Goal: Information Seeking & Learning: Check status

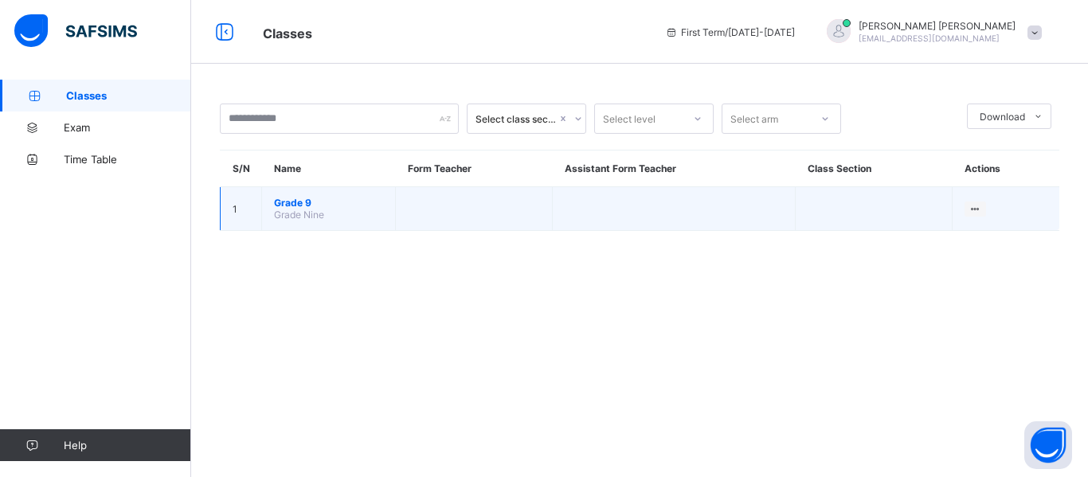
click at [342, 218] on td "Grade 9 Grade Nine" at bounding box center [329, 209] width 134 height 44
click at [305, 210] on span "Grade Nine" at bounding box center [299, 215] width 50 height 12
click at [959, 234] on div "View Class" at bounding box center [954, 240] width 49 height 16
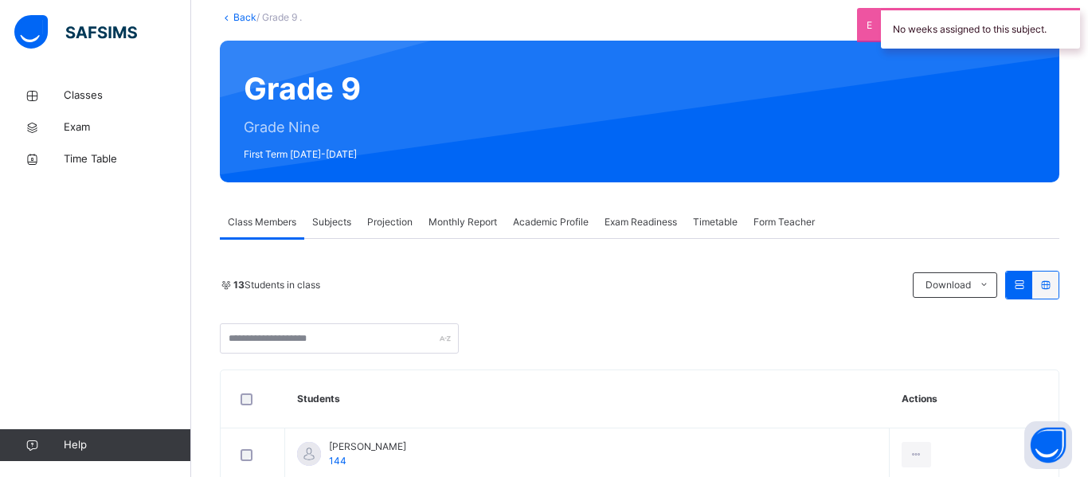
scroll to position [95, 0]
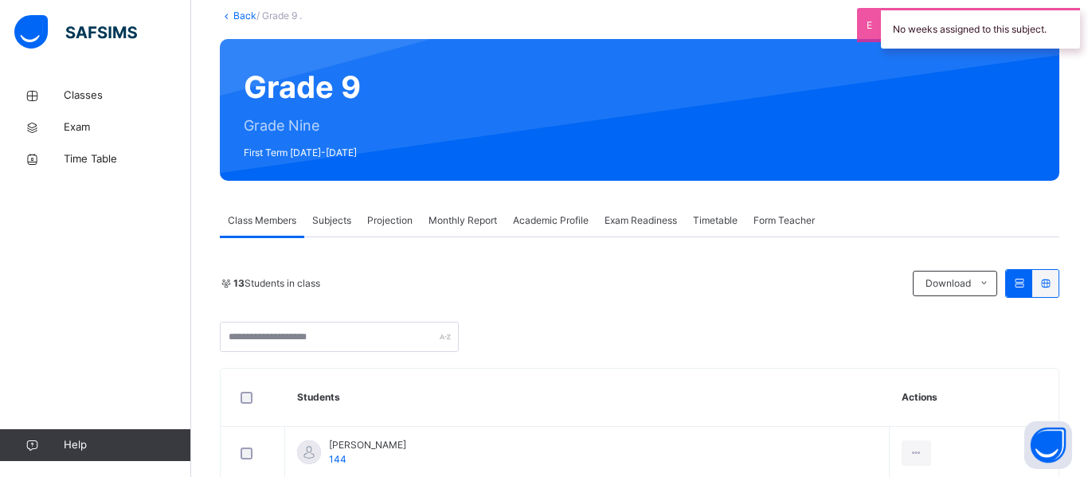
click at [394, 221] on span "Projection" at bounding box center [389, 220] width 45 height 14
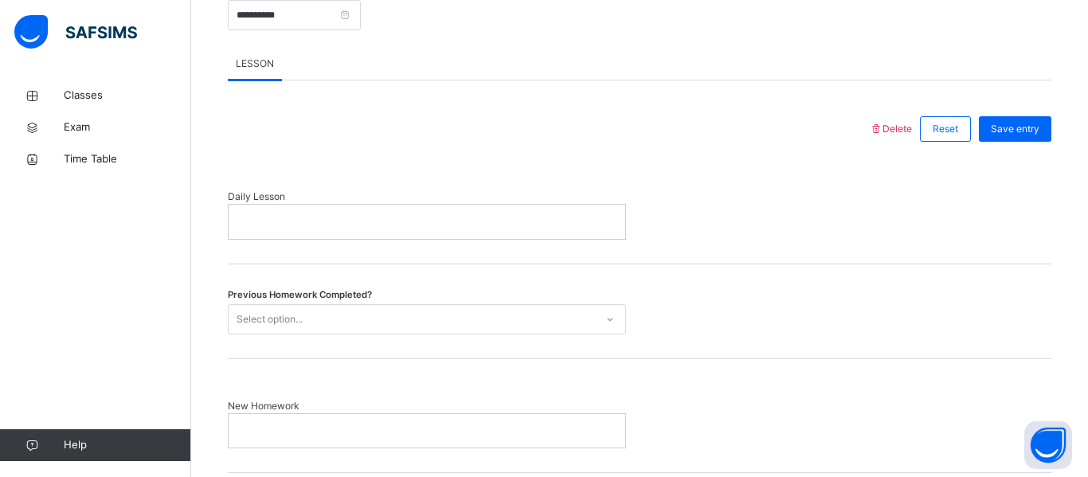
scroll to position [452, 0]
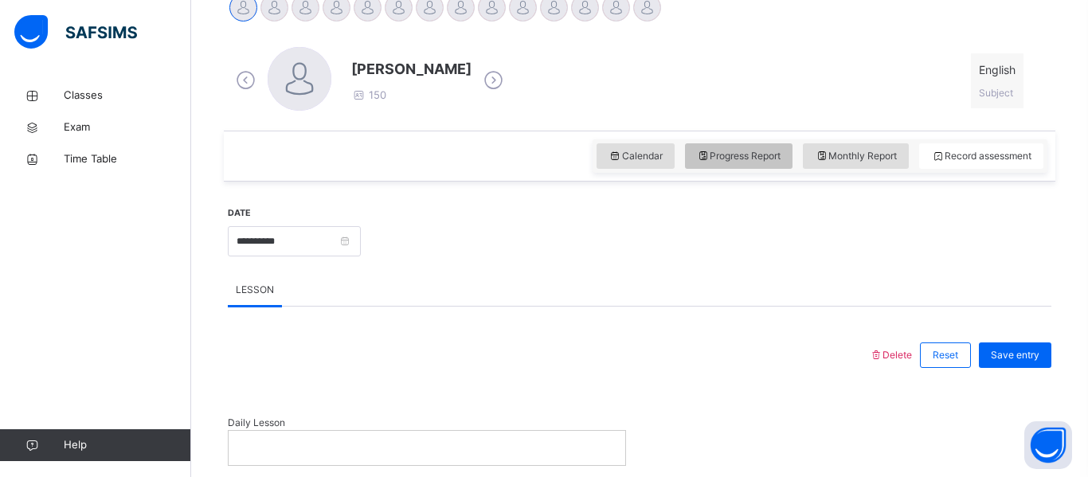
click at [768, 143] on div "Progress Report" at bounding box center [739, 155] width 108 height 25
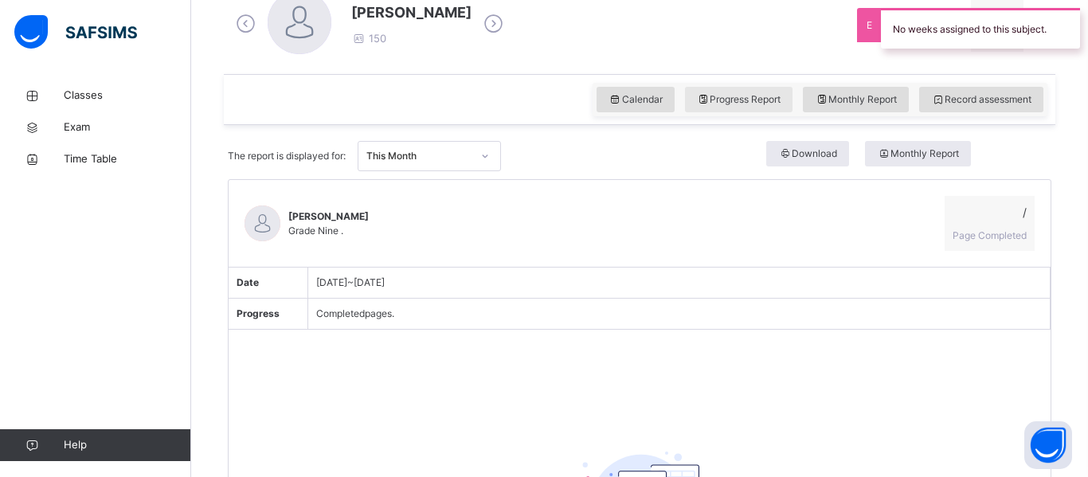
scroll to position [481, 0]
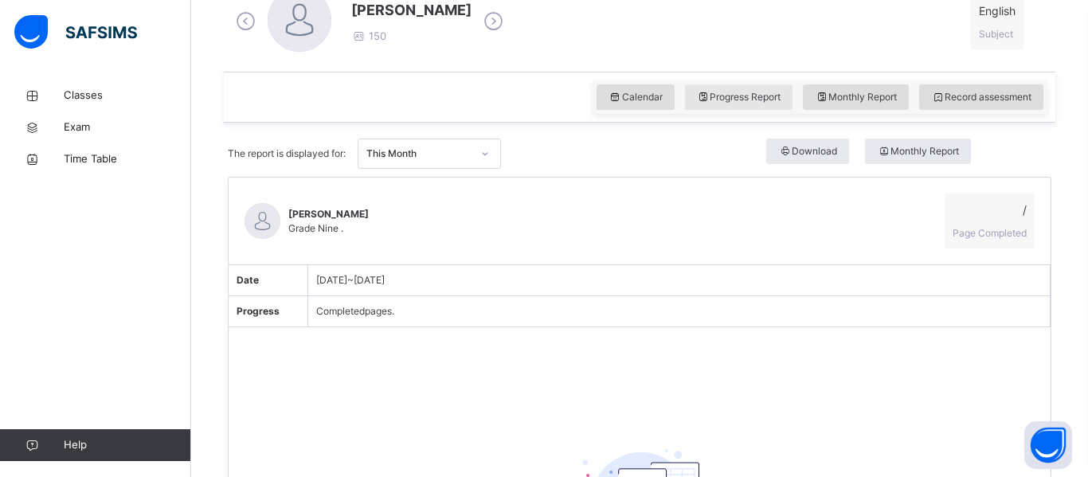
click at [768, 143] on div "Download" at bounding box center [807, 151] width 83 height 25
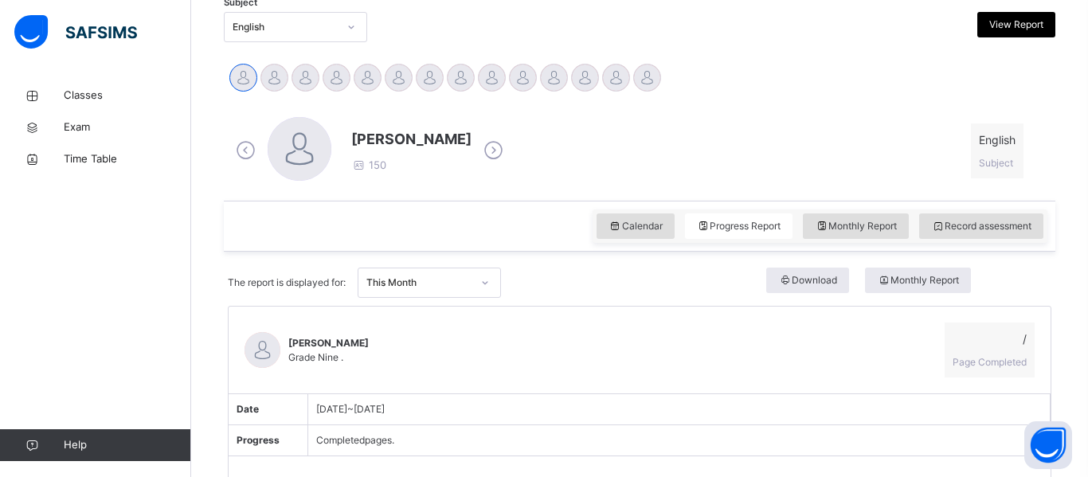
scroll to position [351, 0]
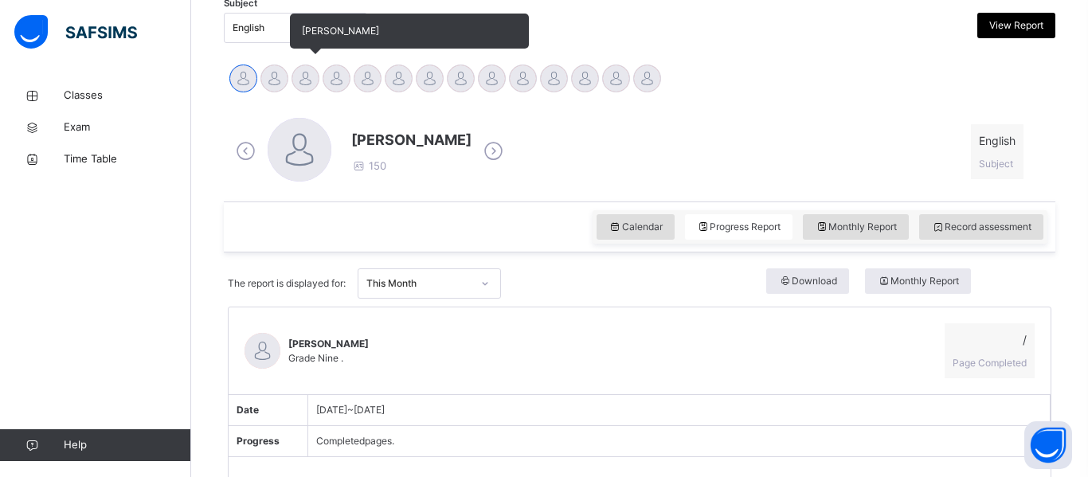
click at [297, 79] on div at bounding box center [306, 79] width 28 height 28
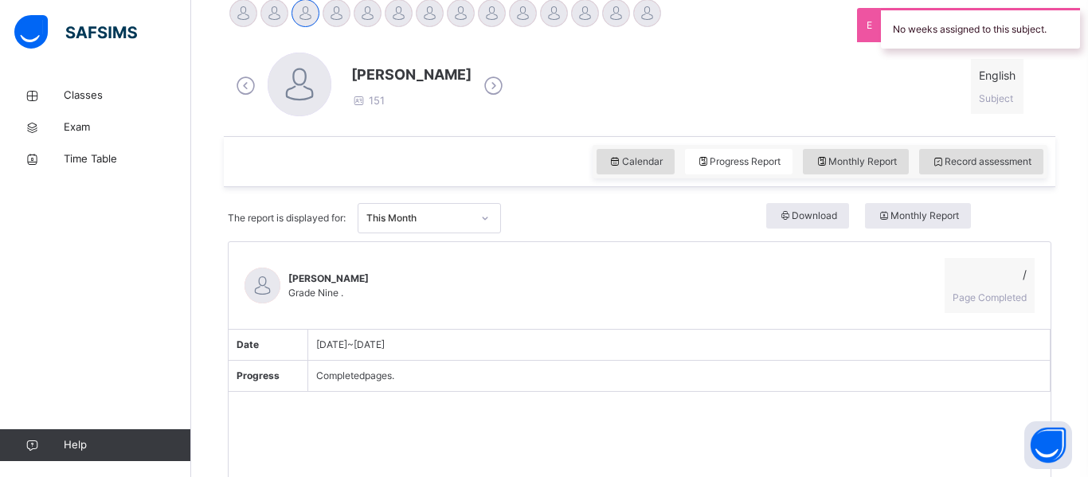
scroll to position [417, 0]
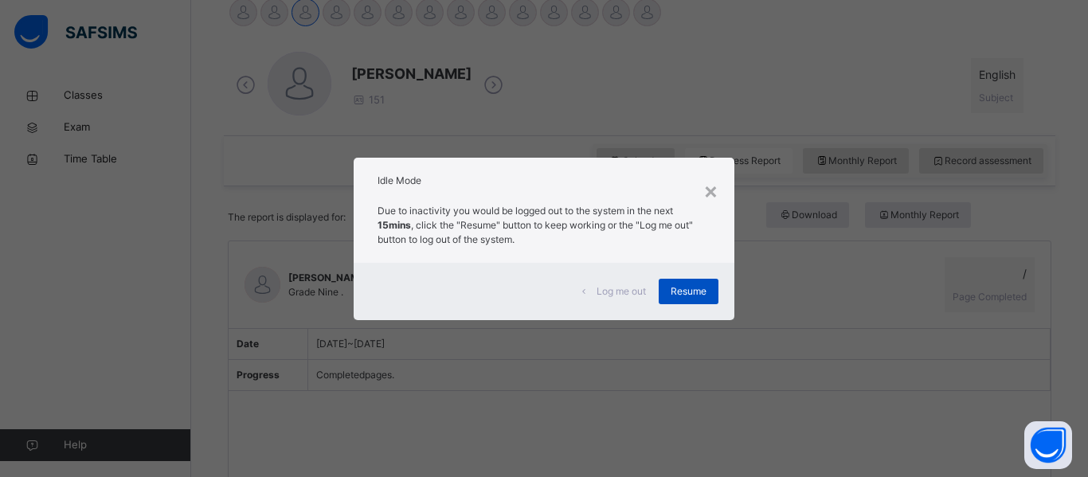
click at [715, 290] on div "Resume" at bounding box center [689, 291] width 60 height 25
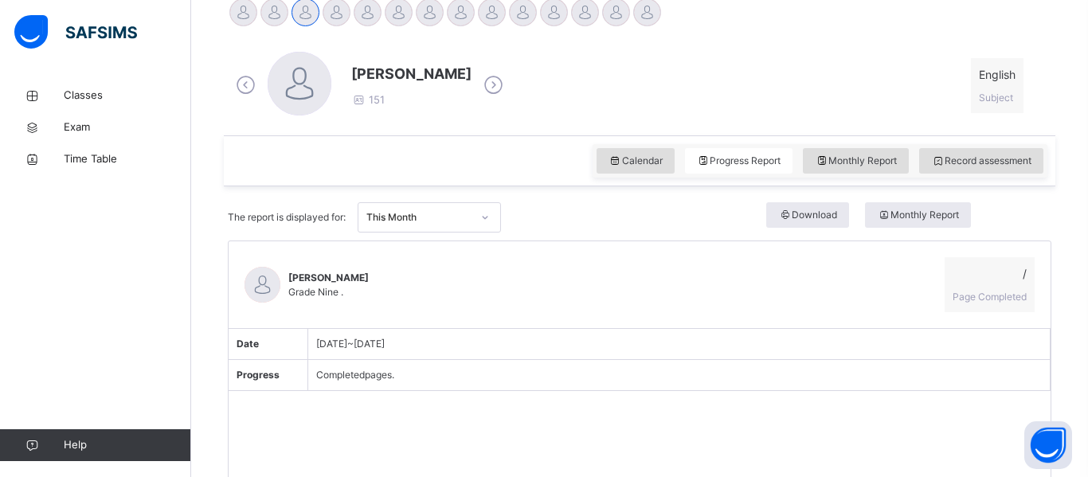
scroll to position [449, 0]
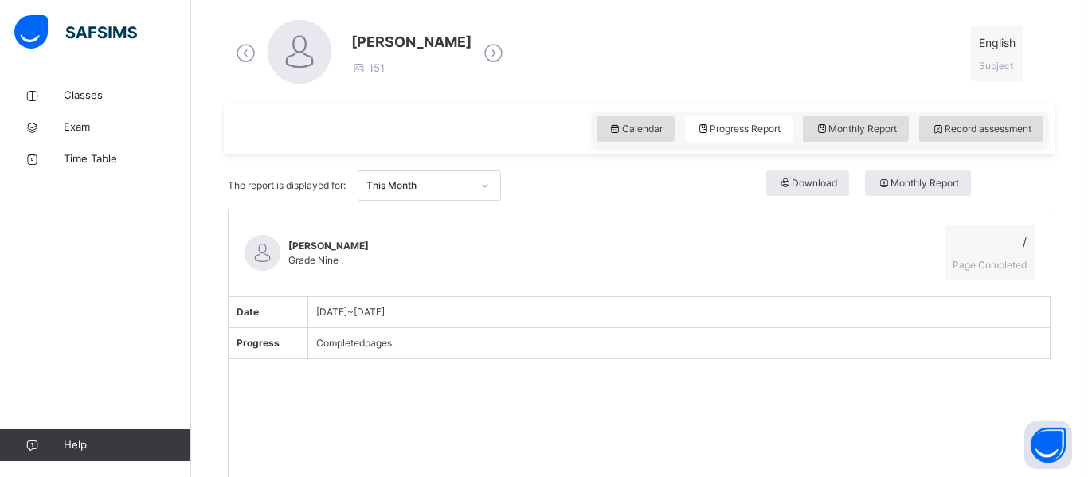
click at [688, 301] on div "Sep 1, 2025 ~ Sep 30, 2025" at bounding box center [679, 312] width 742 height 31
click at [665, 263] on div "Tayyibah Chowdhury Grade Nine . / Page Completed" at bounding box center [640, 253] width 822 height 88
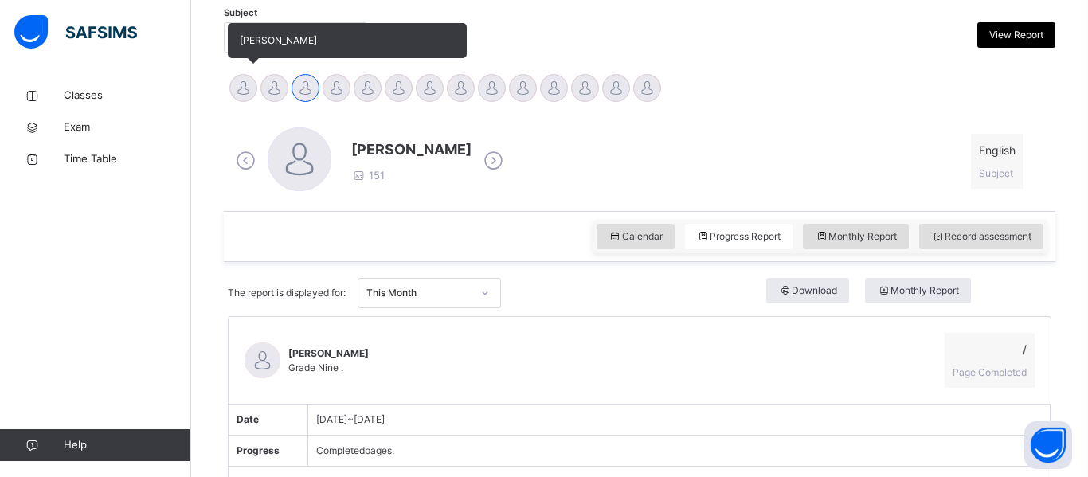
click at [252, 94] on div at bounding box center [243, 88] width 28 height 28
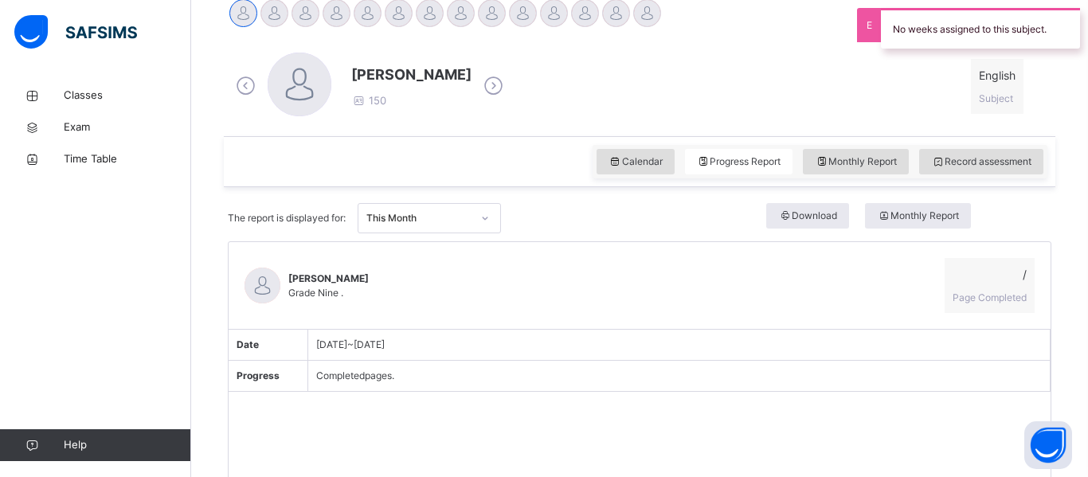
scroll to position [420, 0]
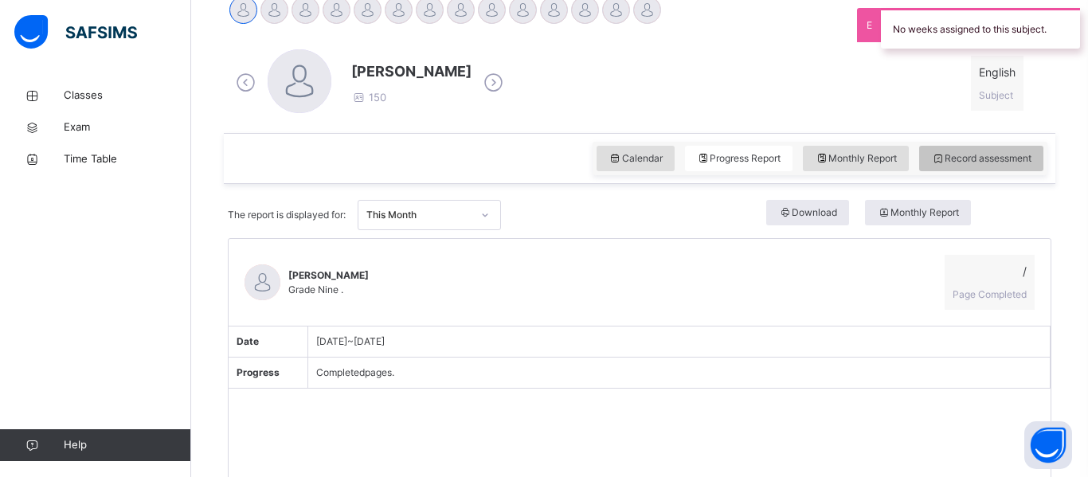
click at [959, 155] on span "Record assessment" at bounding box center [981, 158] width 100 height 14
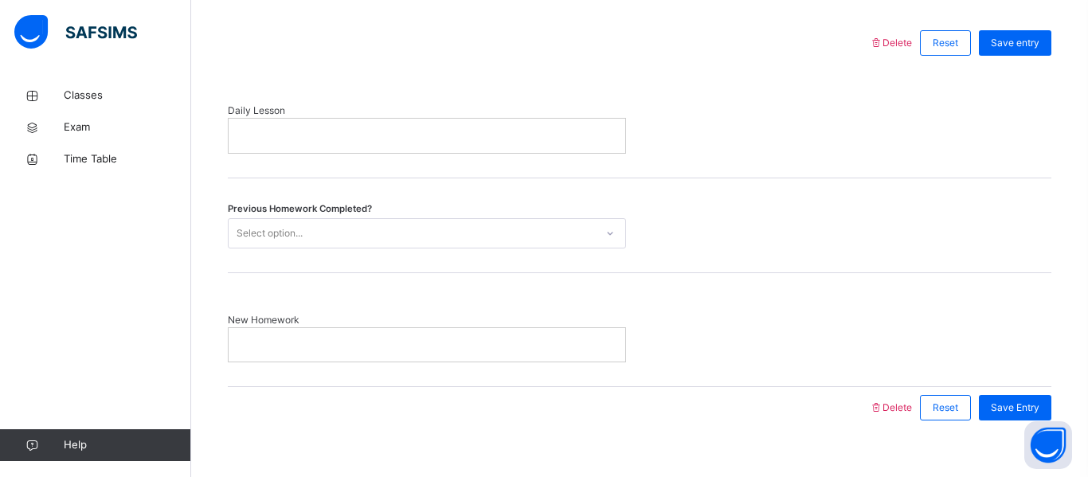
scroll to position [758, 0]
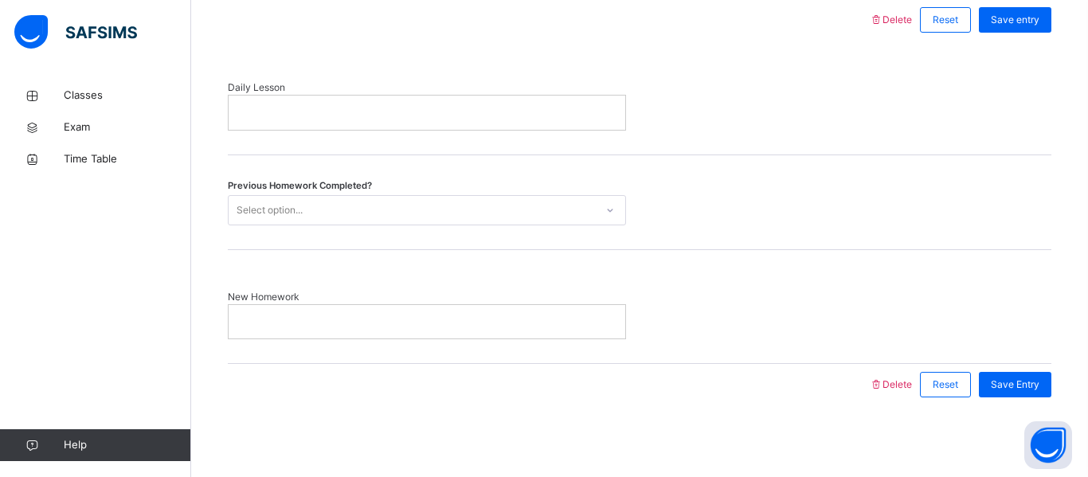
click at [479, 221] on div "Select option..." at bounding box center [412, 210] width 366 height 25
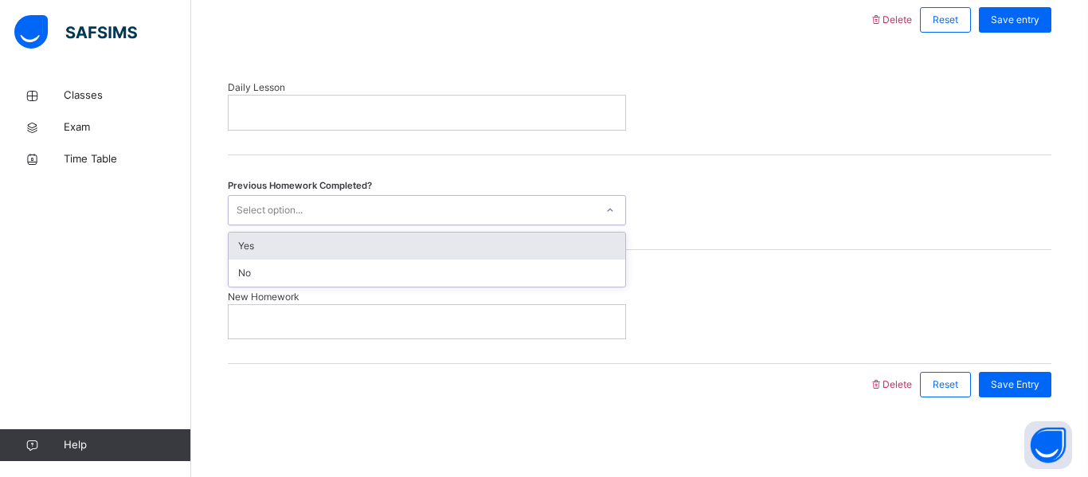
click at [479, 221] on div "Select option..." at bounding box center [412, 210] width 366 height 25
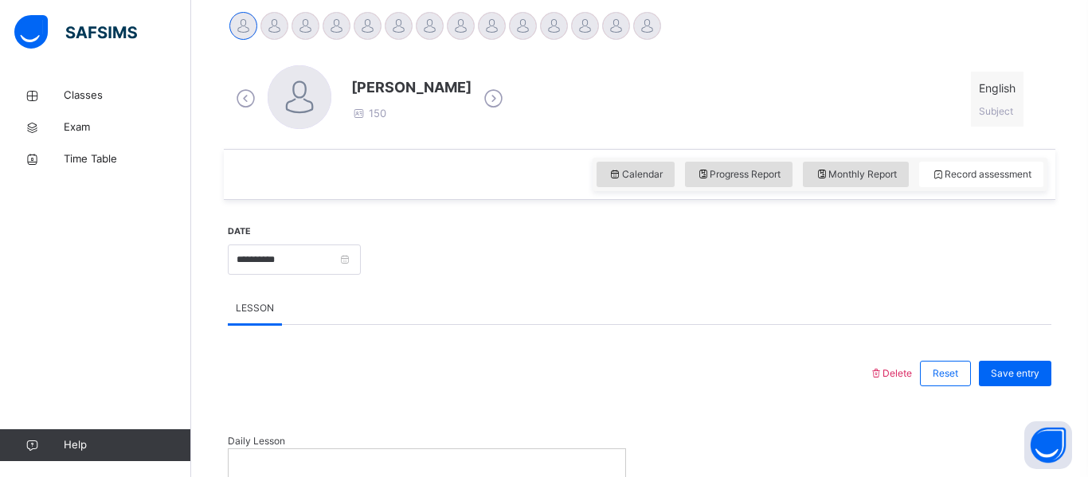
scroll to position [403, 0]
click at [54, 123] on icon at bounding box center [32, 128] width 64 height 12
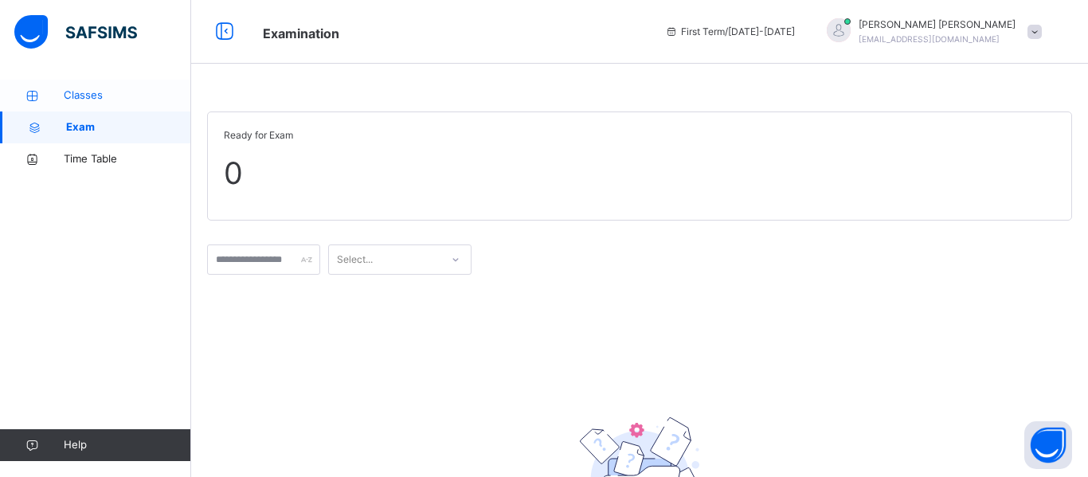
click at [107, 103] on span "Classes" at bounding box center [127, 96] width 127 height 16
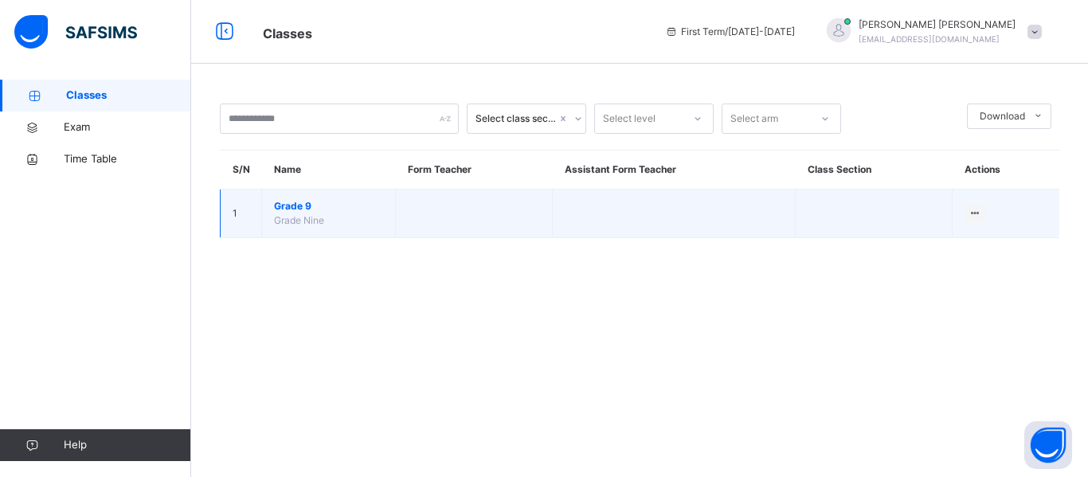
click at [327, 221] on td "Grade 9 Grade Nine" at bounding box center [329, 214] width 134 height 49
click at [299, 208] on span "Grade 9" at bounding box center [328, 206] width 109 height 14
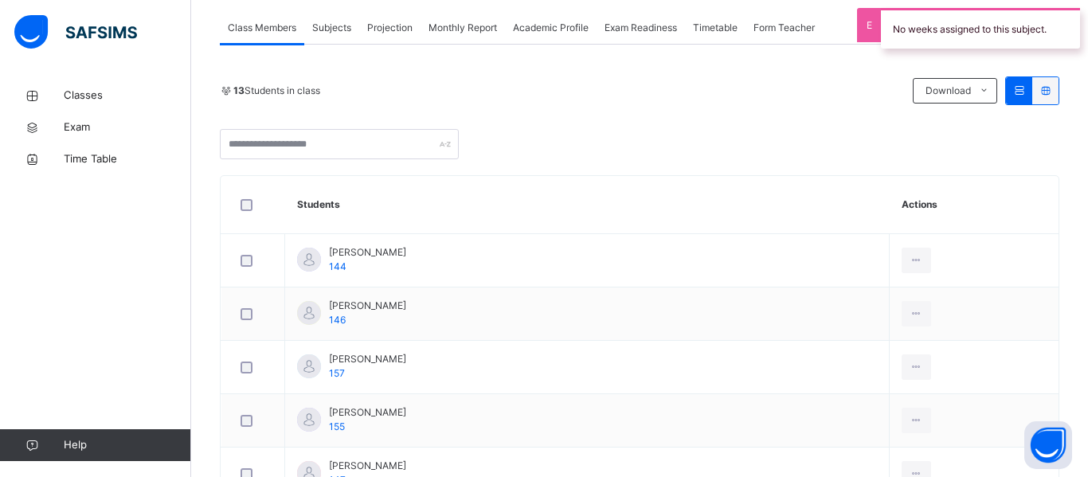
scroll to position [309, 0]
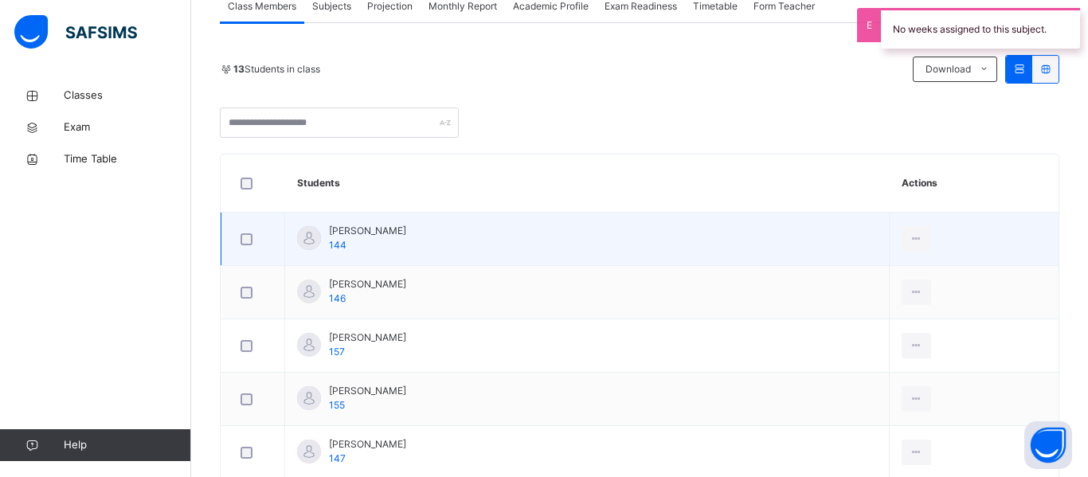
click at [329, 233] on span "Afifah Noshin" at bounding box center [367, 231] width 77 height 14
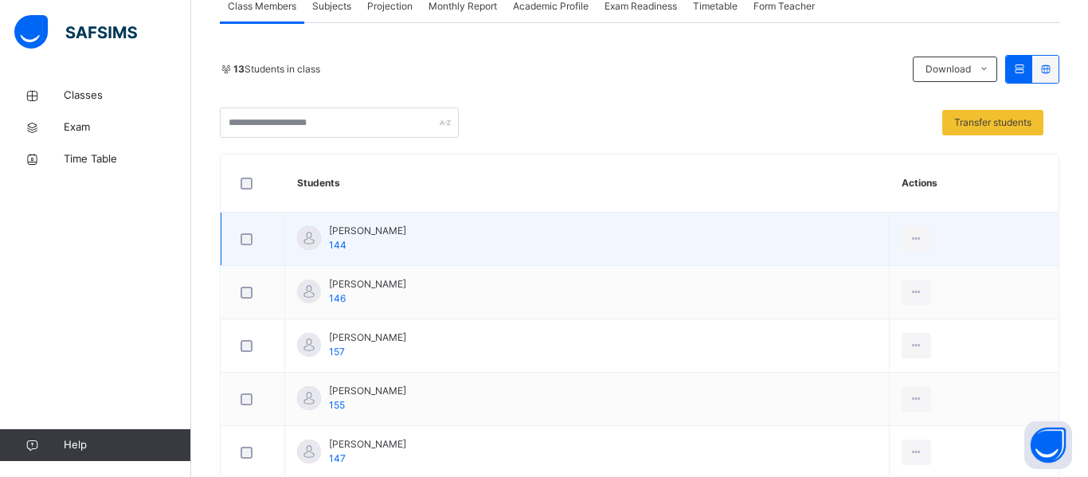
click at [363, 217] on td "Afifah Noshin 144" at bounding box center [587, 239] width 605 height 53
click at [434, 235] on td "Afifah Noshin 144" at bounding box center [587, 239] width 605 height 53
click at [327, 231] on div "Afifah Noshin 144" at bounding box center [351, 238] width 109 height 29
click at [335, 241] on span "144" at bounding box center [338, 245] width 18 height 12
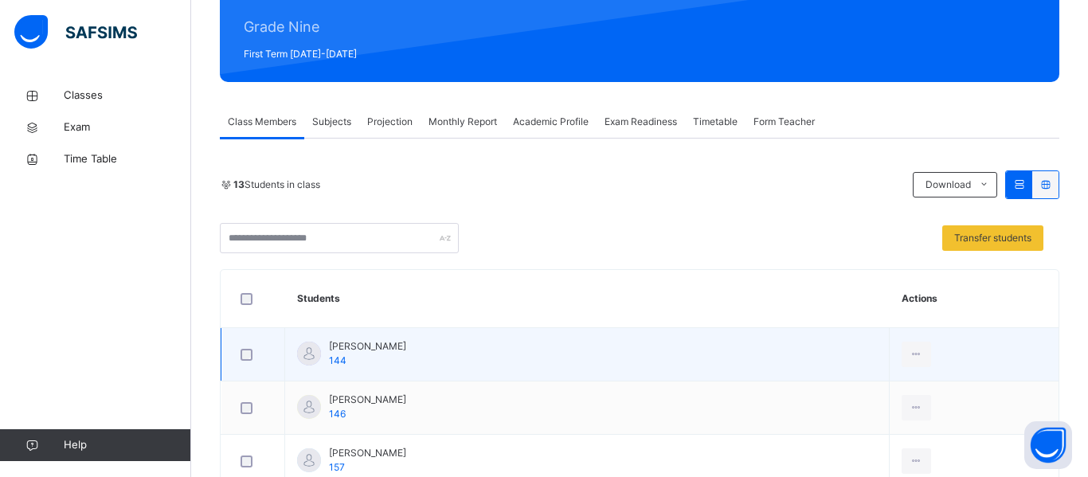
scroll to position [168, 0]
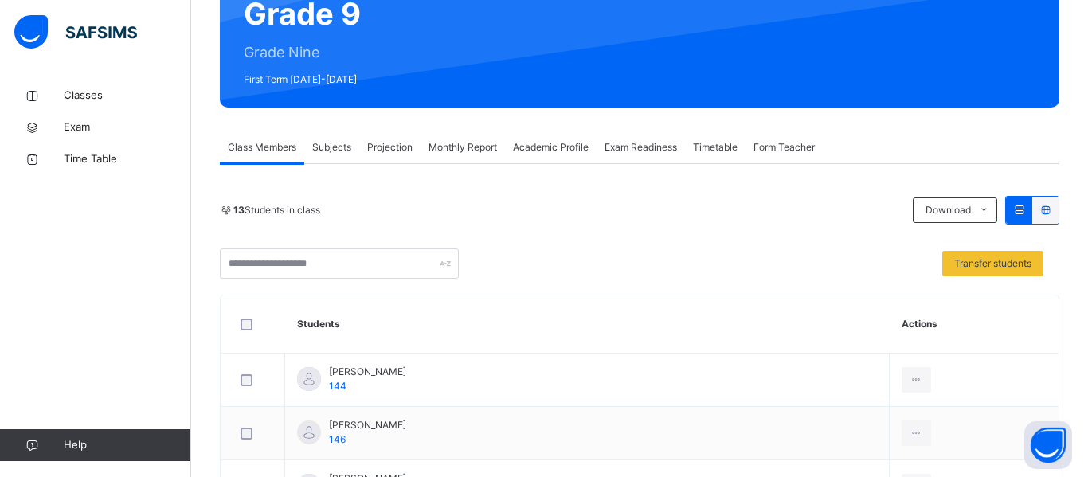
click at [394, 145] on span "Projection" at bounding box center [389, 147] width 45 height 14
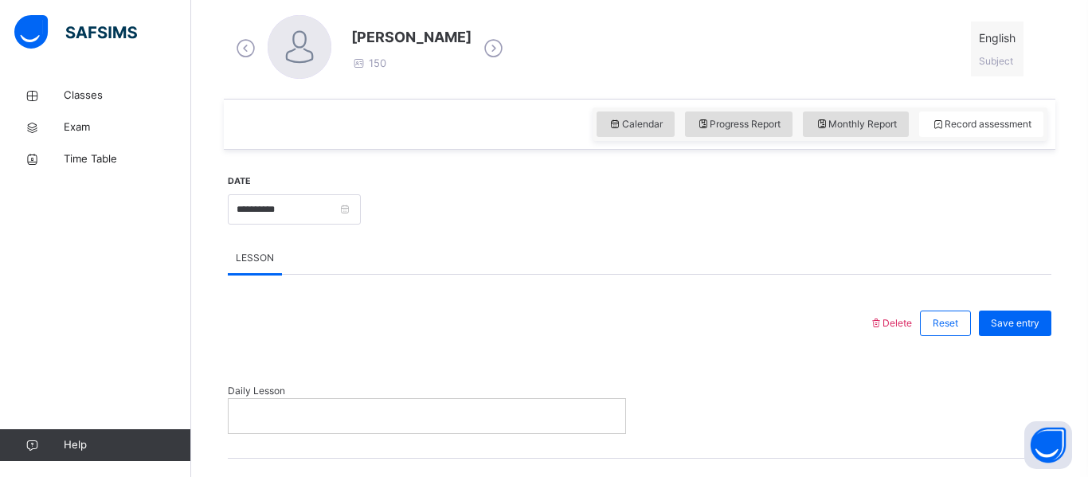
scroll to position [455, 0]
click at [717, 116] on span "Progress Report" at bounding box center [739, 123] width 84 height 14
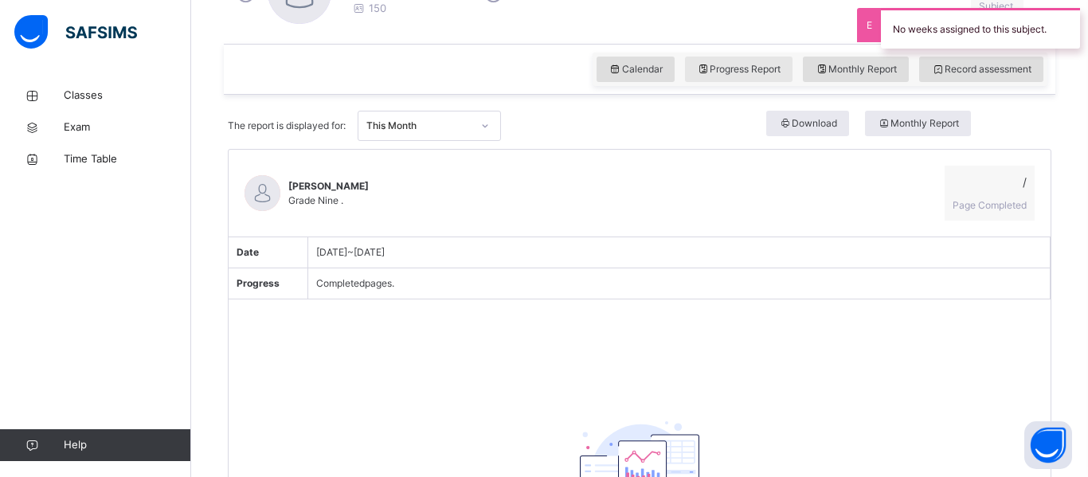
scroll to position [510, 0]
click at [908, 112] on div "Monthly Report" at bounding box center [918, 122] width 106 height 25
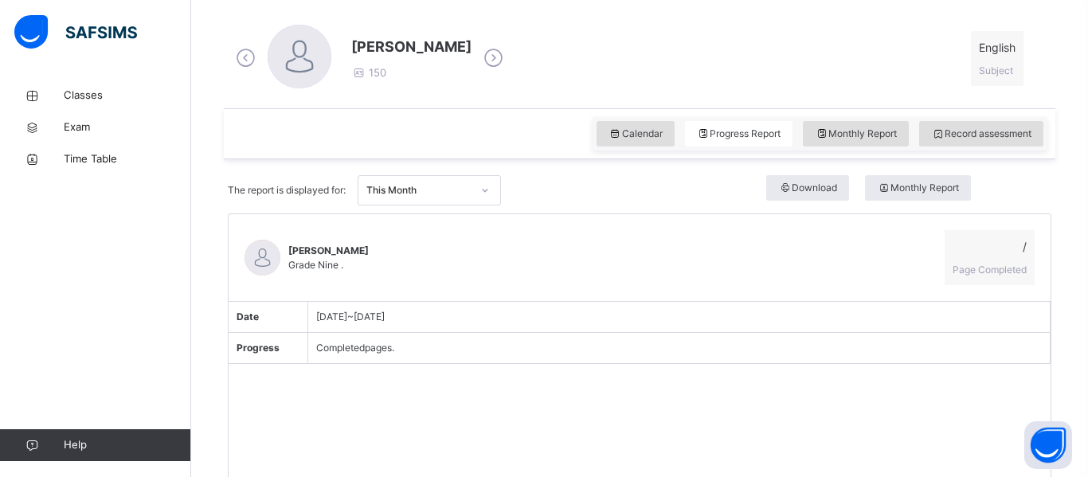
scroll to position [441, 0]
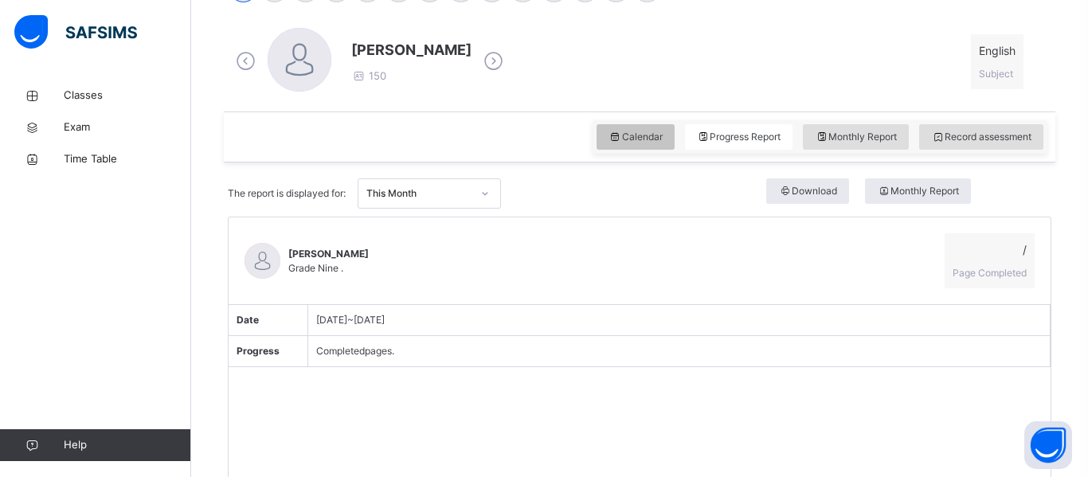
click at [624, 131] on span "Calendar" at bounding box center [636, 137] width 54 height 14
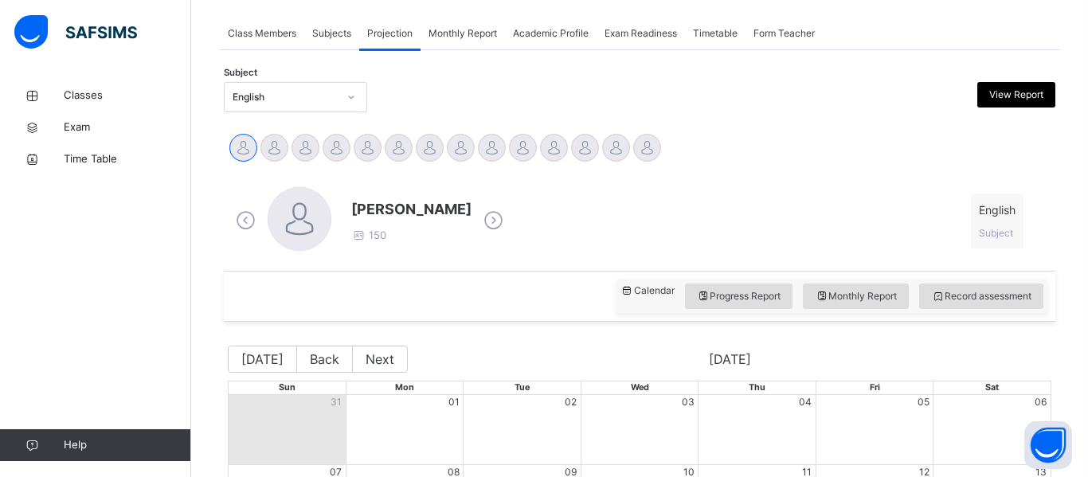
scroll to position [281, 0]
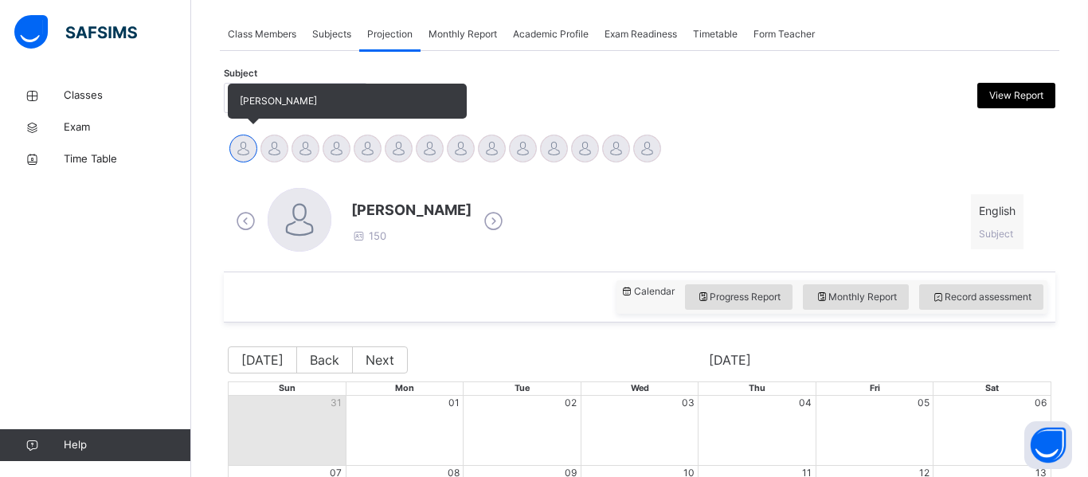
click at [245, 149] on div at bounding box center [243, 149] width 28 height 28
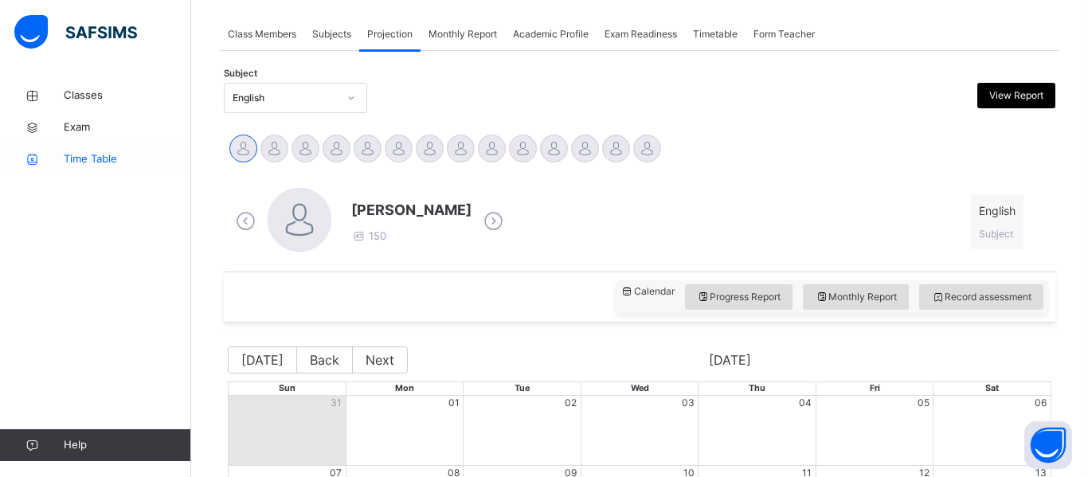
click at [111, 163] on span "Time Table" at bounding box center [127, 159] width 127 height 16
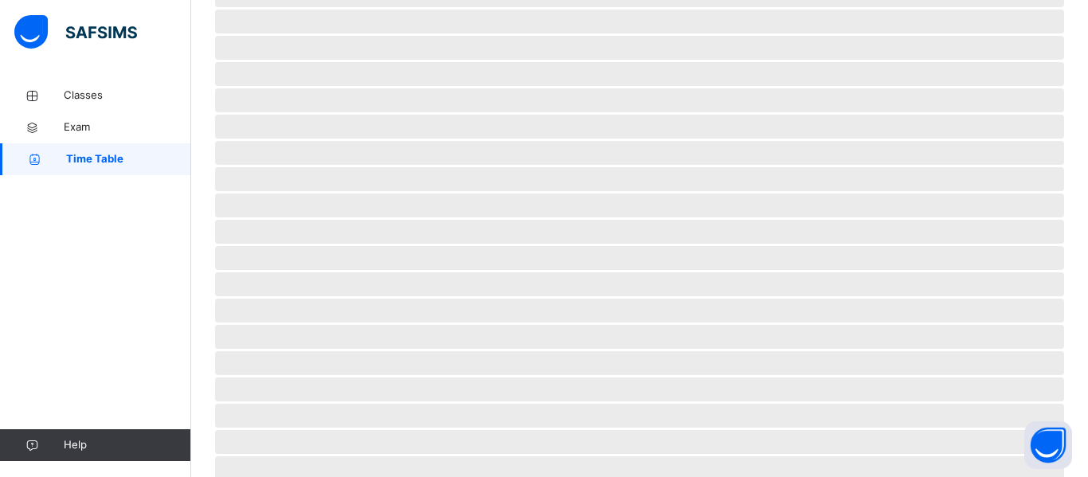
scroll to position [16, 0]
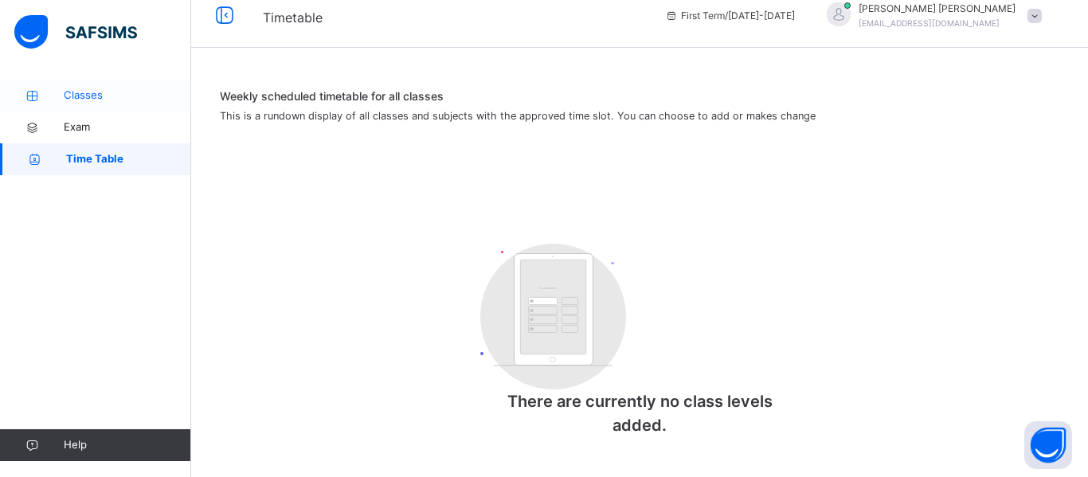
click at [109, 107] on link "Classes" at bounding box center [95, 96] width 191 height 32
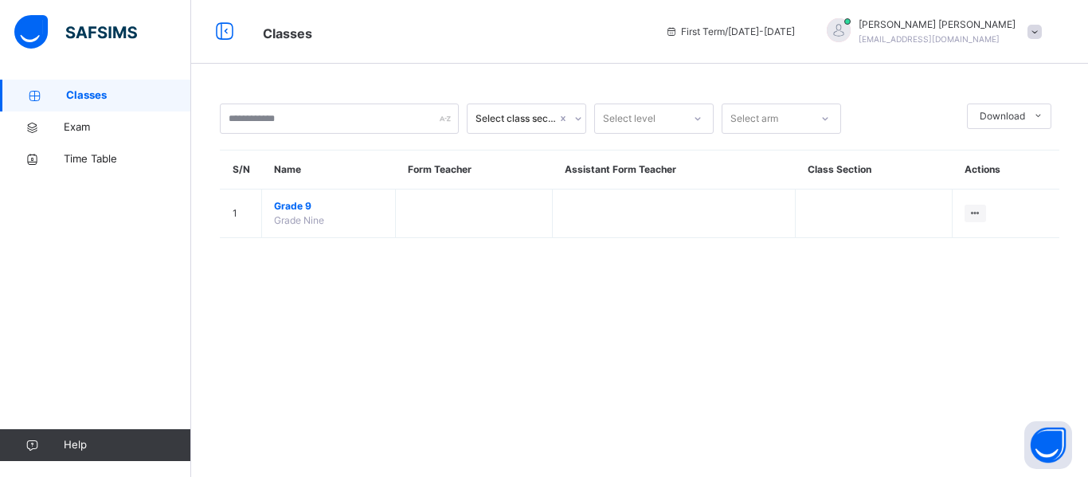
click at [101, 39] on img at bounding box center [75, 31] width 123 height 33
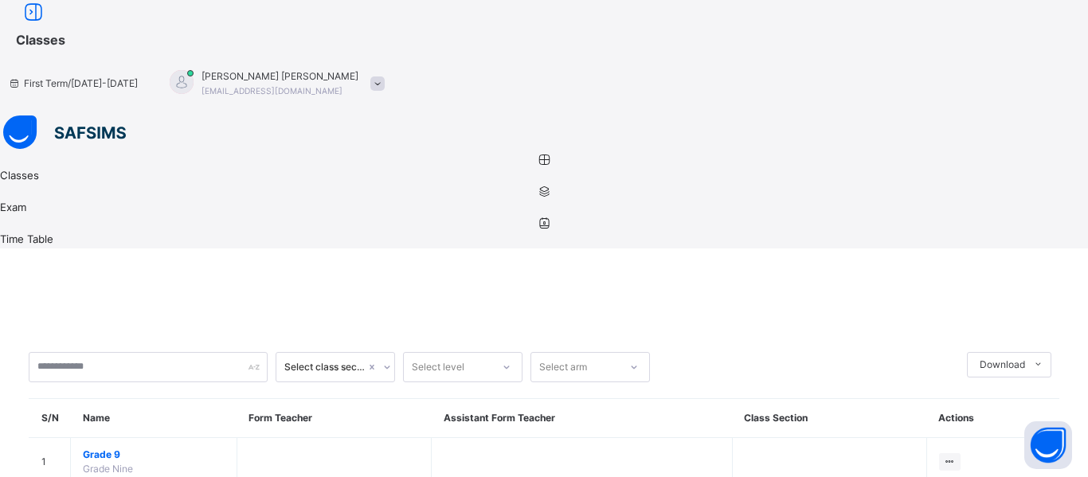
click at [47, 27] on icon at bounding box center [33, 12] width 27 height 29
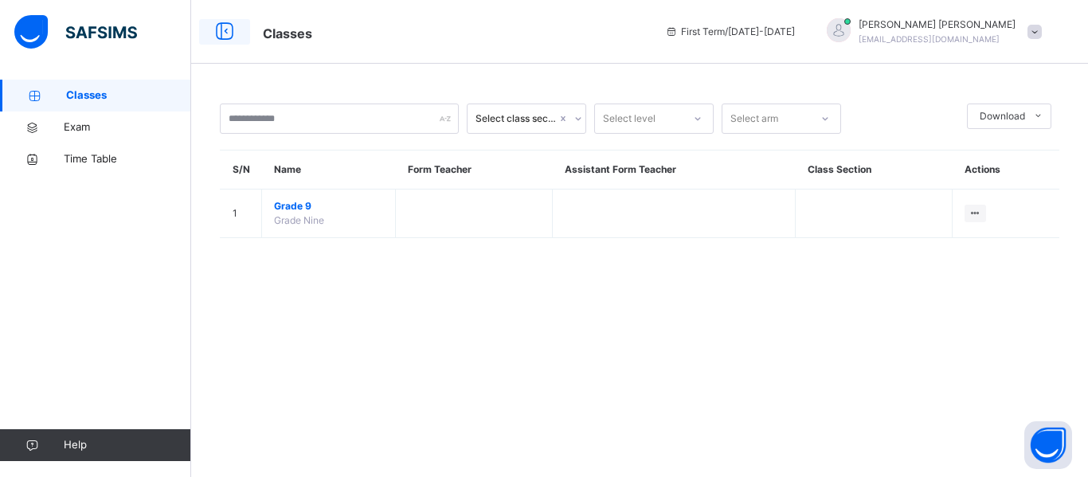
click at [230, 31] on icon at bounding box center [224, 32] width 27 height 29
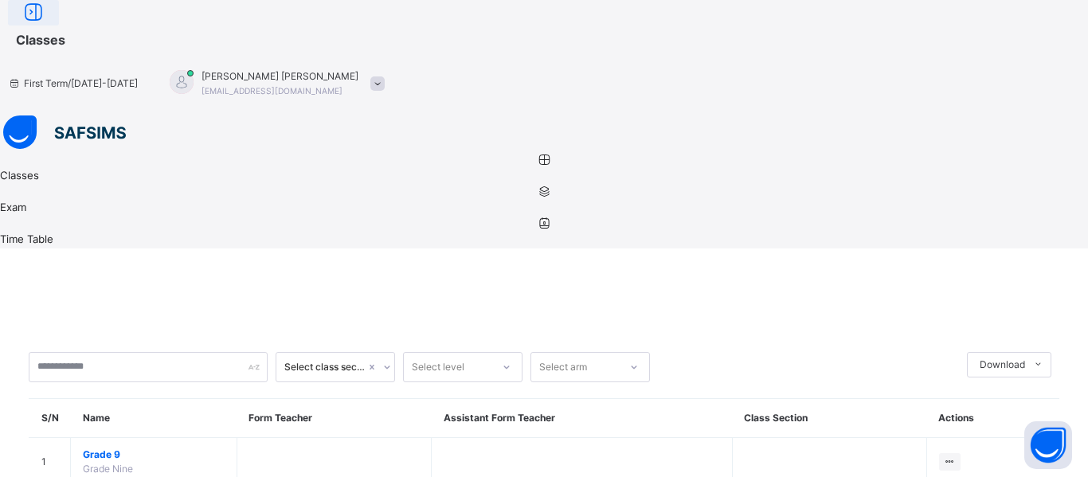
click at [47, 27] on icon at bounding box center [33, 12] width 27 height 29
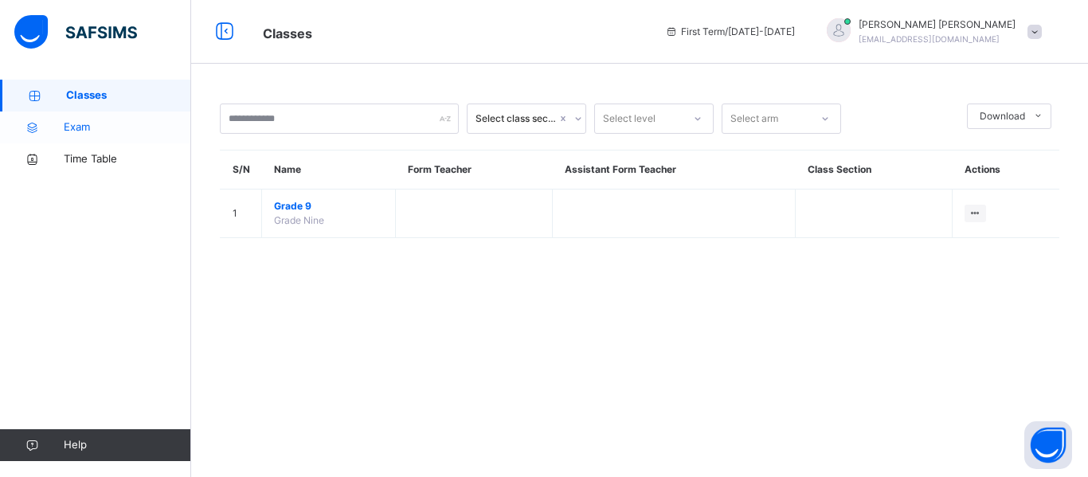
click at [121, 112] on link "Exam" at bounding box center [95, 128] width 191 height 32
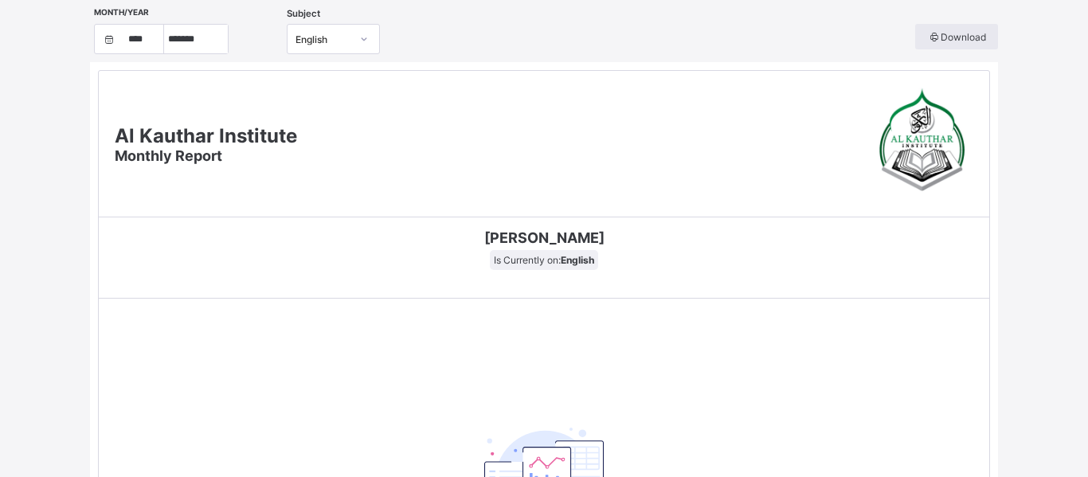
select select "****"
select select "*"
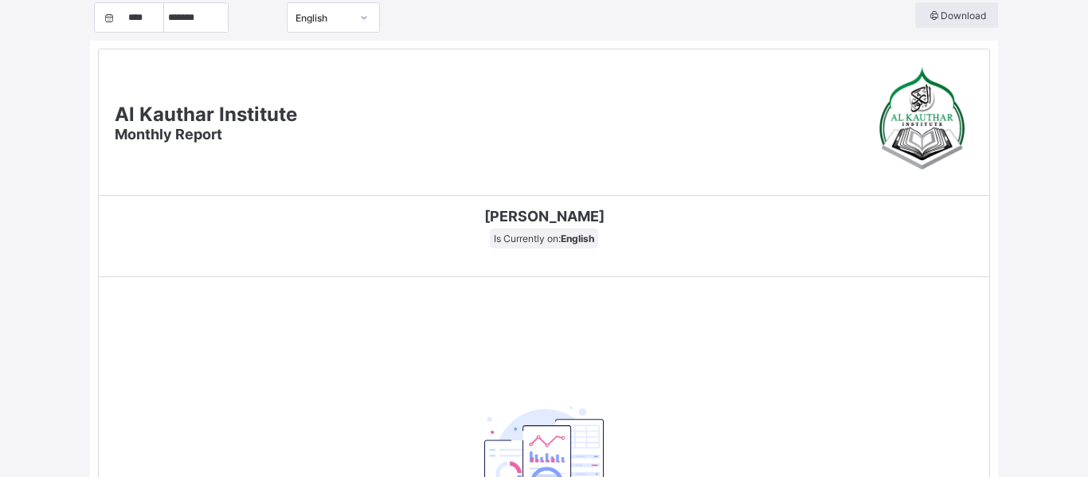
scroll to position [22, 0]
